Goal: Transaction & Acquisition: Purchase product/service

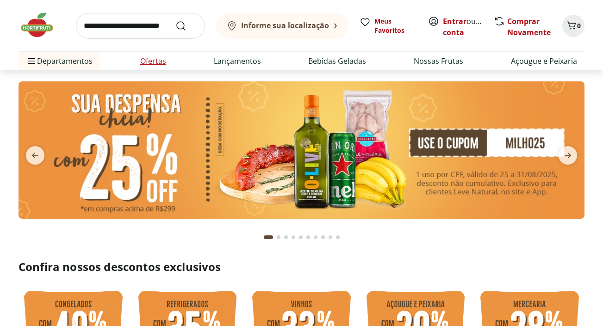
click at [153, 61] on link "Ofertas" at bounding box center [153, 61] width 26 height 11
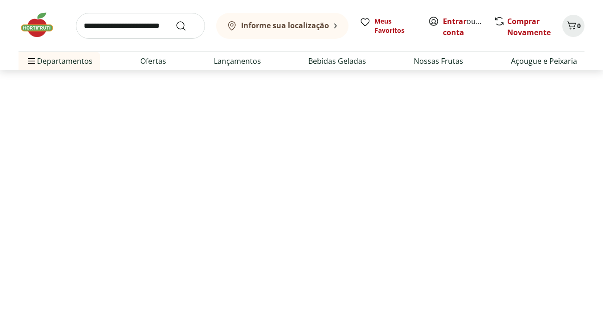
select select "**********"
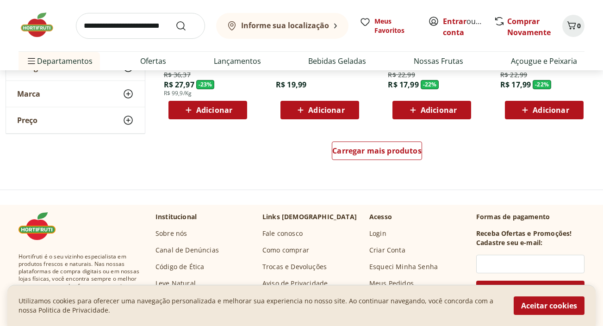
scroll to position [661, 0]
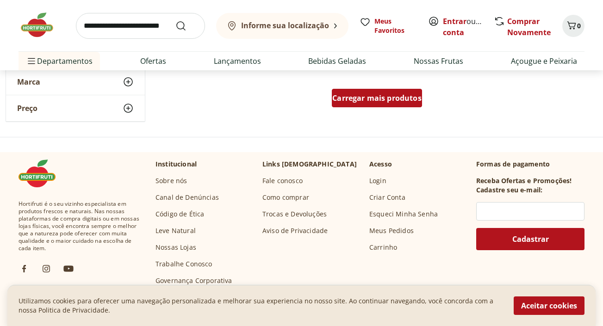
click at [373, 98] on span "Carregar mais produtos" at bounding box center [376, 97] width 89 height 7
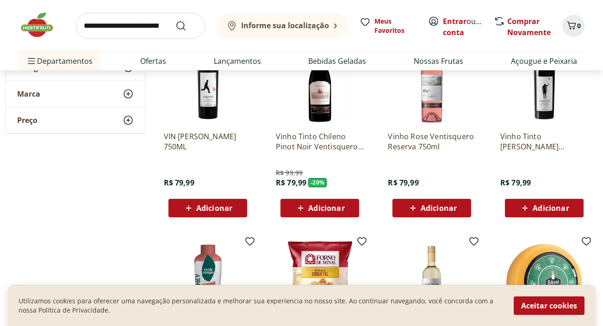
scroll to position [1086, 0]
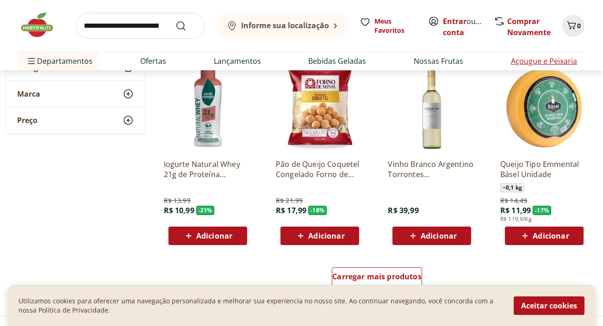
click at [528, 65] on link "Açougue e Peixaria" at bounding box center [544, 61] width 66 height 11
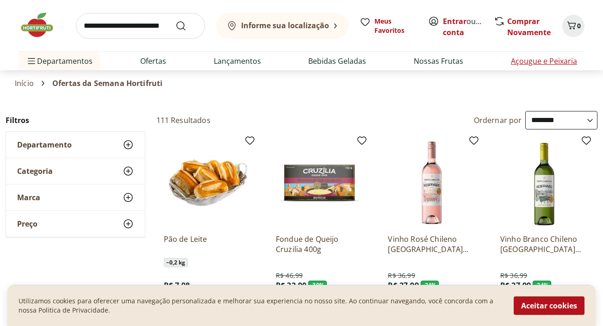
select select "**********"
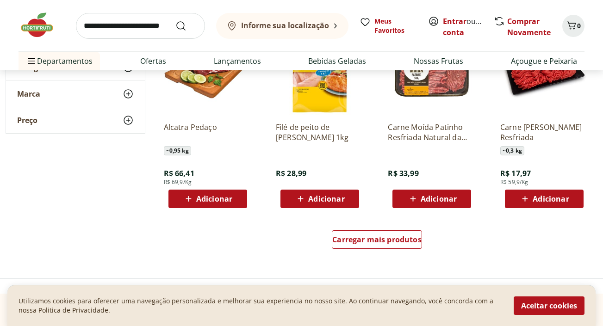
scroll to position [614, 0]
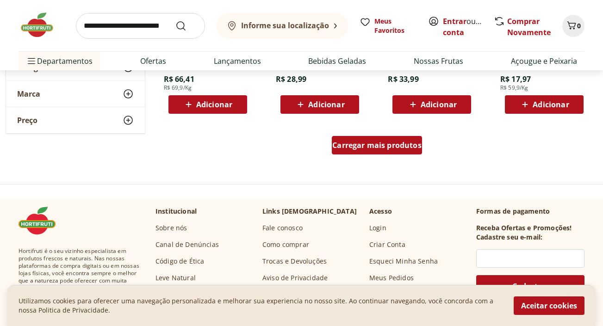
click at [388, 149] on span "Carregar mais produtos" at bounding box center [376, 145] width 89 height 7
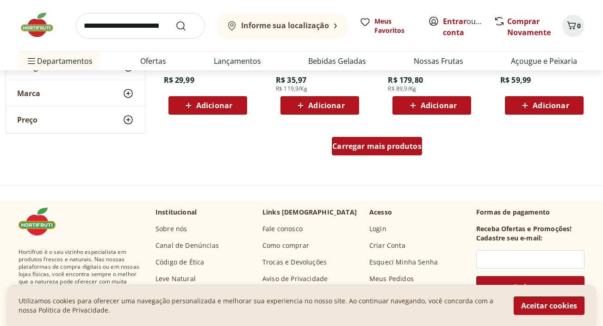
scroll to position [1228, 0]
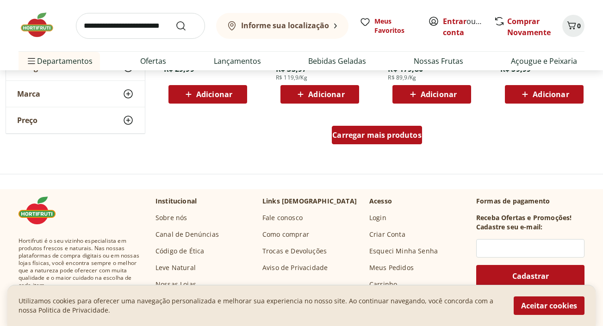
click at [384, 137] on span "Carregar mais produtos" at bounding box center [376, 134] width 89 height 7
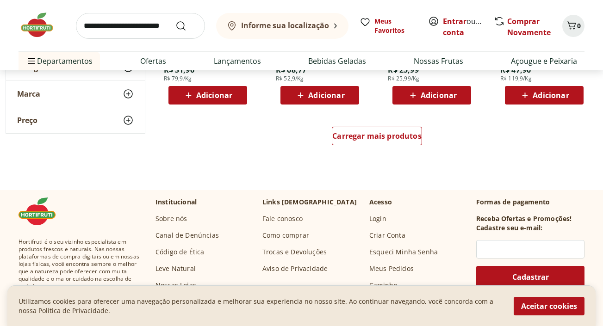
scroll to position [1842, 0]
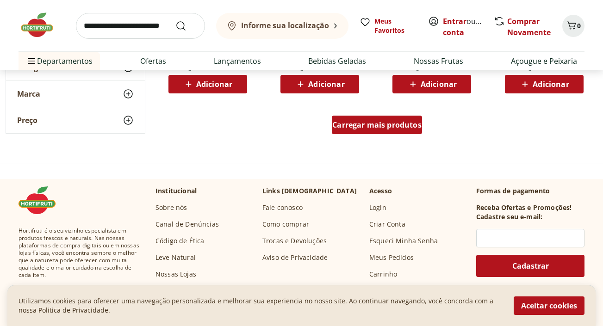
click at [381, 124] on span "Carregar mais produtos" at bounding box center [376, 124] width 89 height 7
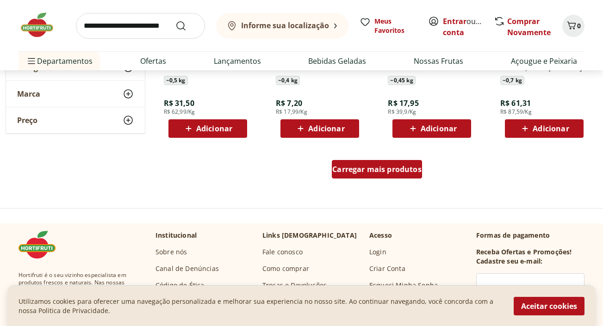
scroll to position [2408, 0]
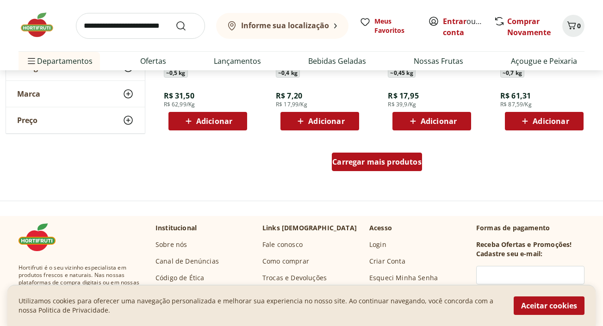
click at [388, 159] on span "Carregar mais produtos" at bounding box center [376, 161] width 89 height 7
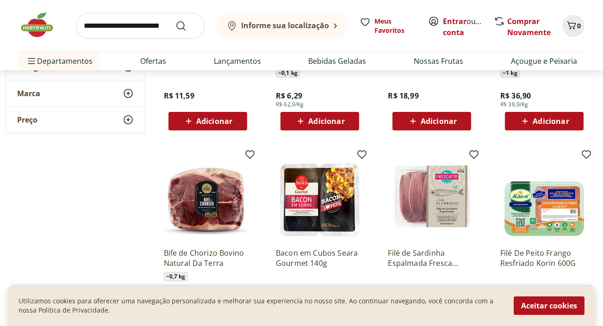
scroll to position [2833, 0]
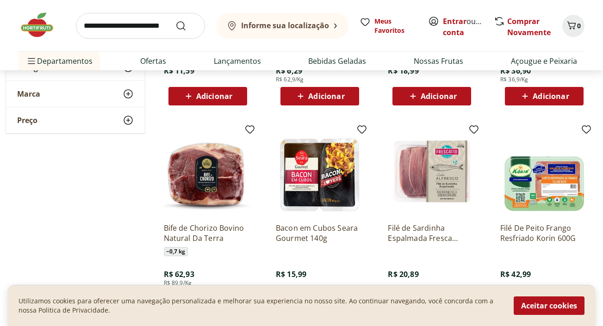
click at [457, 238] on p "Filé de Sardinha Espalmada Fresca Frescatto 400g" at bounding box center [432, 233] width 88 height 20
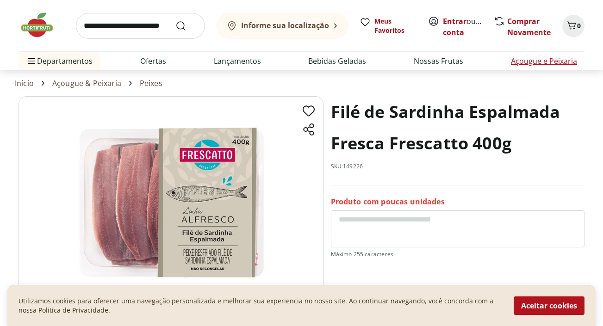
click at [537, 62] on link "Açougue e Peixaria" at bounding box center [544, 61] width 66 height 11
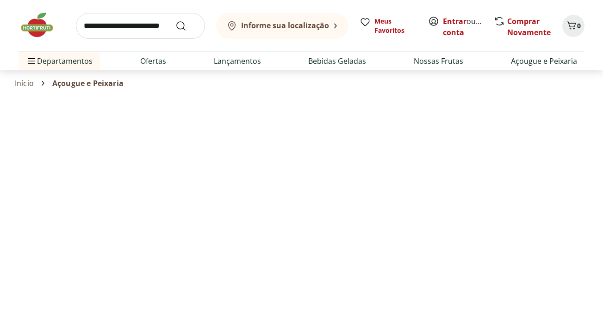
select select "**********"
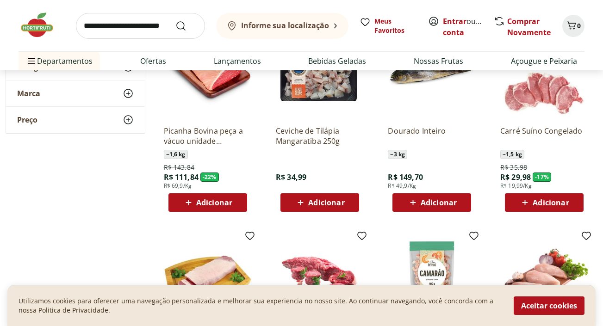
scroll to position [94, 0]
